Goal: Check status: Check status

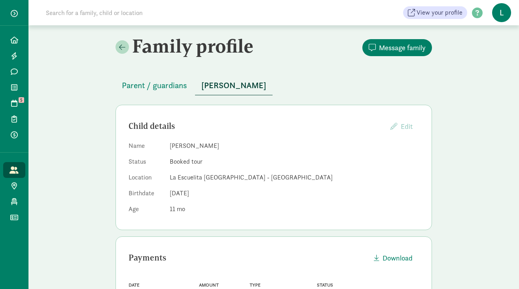
click at [72, 13] on input at bounding box center [152, 13] width 222 height 16
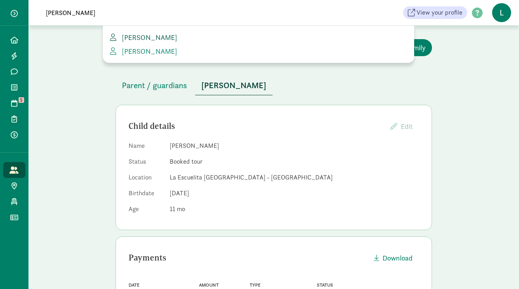
type input "rudy s"
click at [154, 39] on span "Rudy Sharar" at bounding box center [148, 37] width 59 height 9
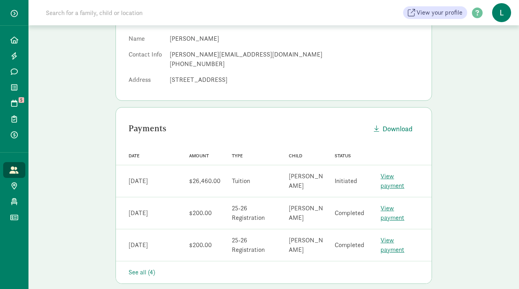
scroll to position [108, 0]
click at [138, 267] on div "See all (4)" at bounding box center [274, 272] width 291 height 10
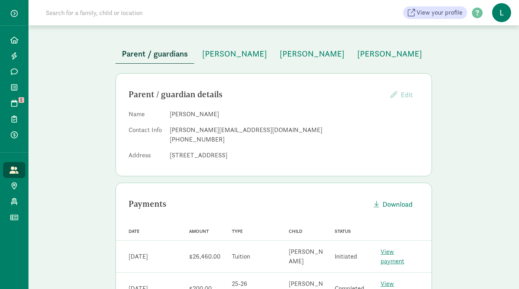
scroll to position [0, 0]
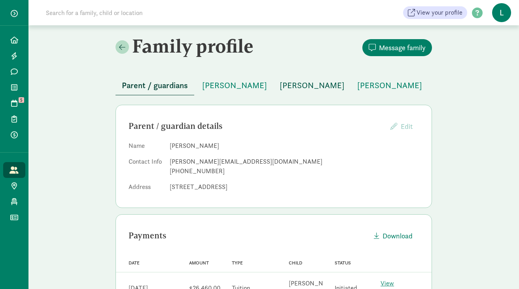
click at [287, 84] on span "Simone Sharar" at bounding box center [312, 85] width 65 height 13
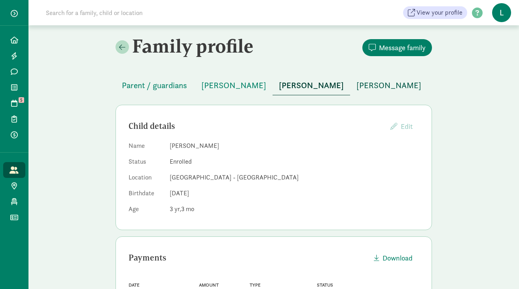
click at [357, 84] on span "Noemi Sharar" at bounding box center [389, 85] width 65 height 13
click at [219, 86] on span "Malia Sharar" at bounding box center [234, 85] width 65 height 13
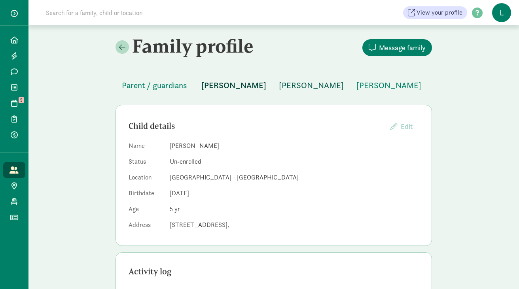
click at [279, 84] on span "Simone Sharar" at bounding box center [311, 85] width 65 height 13
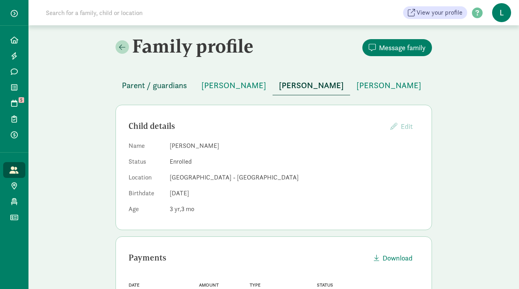
click at [156, 85] on span "Parent / guardians" at bounding box center [154, 85] width 65 height 13
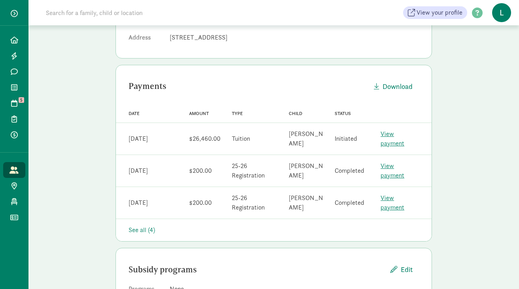
scroll to position [151, 0]
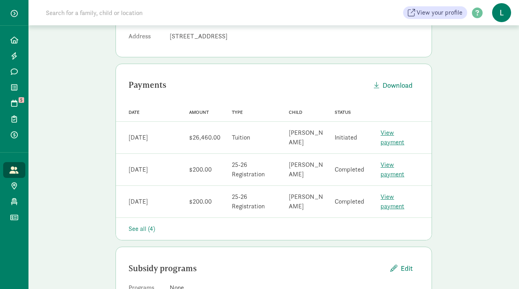
click at [404, 136] on link "View payment" at bounding box center [393, 138] width 24 height 18
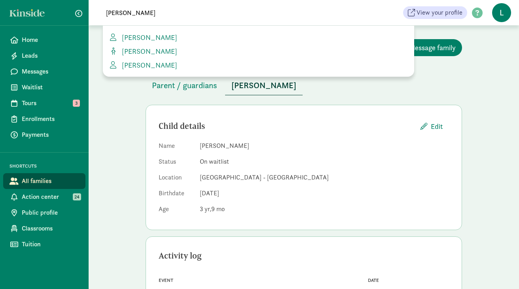
scroll to position [48, 0]
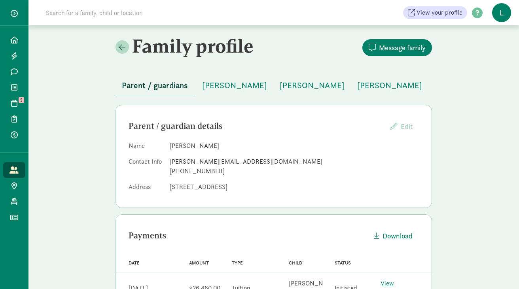
click at [116, 15] on input at bounding box center [152, 13] width 222 height 16
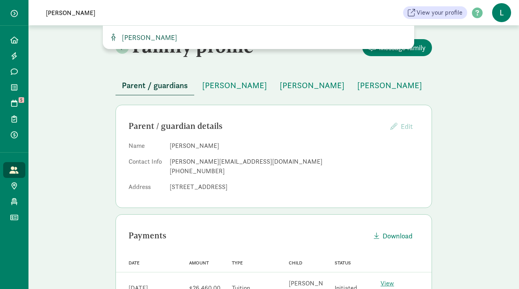
type input "zachary m"
click at [148, 40] on span "[PERSON_NAME]" at bounding box center [148, 37] width 59 height 9
